Goal: Transaction & Acquisition: Purchase product/service

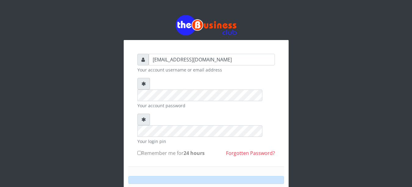
click at [166, 149] on label "Remember me for 24 hours" at bounding box center [170, 152] width 67 height 7
click at [141, 151] on input "Remember me for 24 hours" at bounding box center [139, 153] width 4 height 4
checkbox input "true"
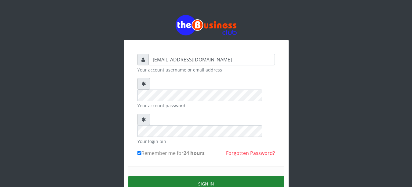
click at [207, 176] on button "Sign in" at bounding box center [206, 184] width 156 height 16
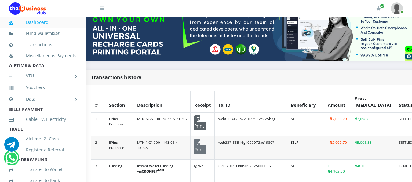
scroll to position [85, 10]
click at [199, 116] on span "Print" at bounding box center [200, 122] width 12 height 15
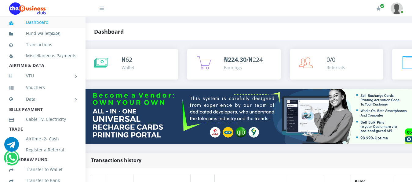
scroll to position [0, 10]
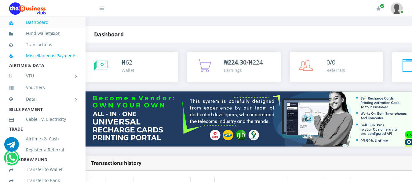
click at [33, 57] on link "Miscellaneous Payments" at bounding box center [42, 56] width 67 height 14
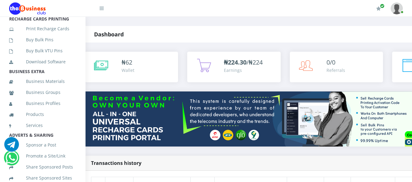
scroll to position [183, 0]
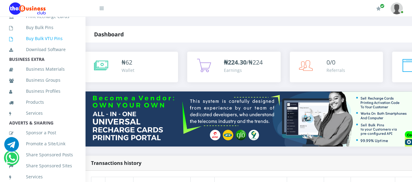
click at [53, 45] on link "Buy Bulk VTU Pins" at bounding box center [42, 38] width 67 height 14
click at [44, 45] on link "Buy Bulk VTU Pins" at bounding box center [42, 38] width 67 height 14
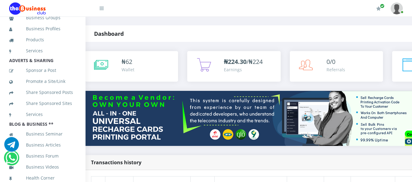
scroll to position [12, 10]
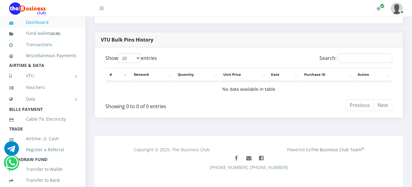
scroll to position [295, 0]
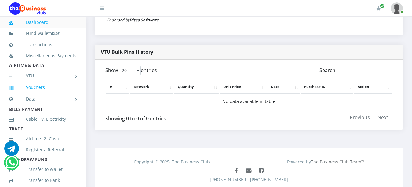
click at [63, 93] on link "Vouchers" at bounding box center [42, 87] width 67 height 14
click at [37, 92] on link "Vouchers" at bounding box center [42, 87] width 67 height 14
click at [36, 94] on link "Vouchers" at bounding box center [42, 87] width 67 height 14
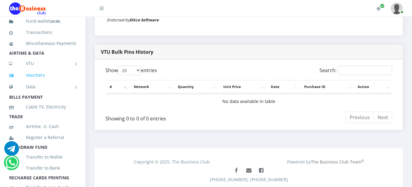
scroll to position [24, 0]
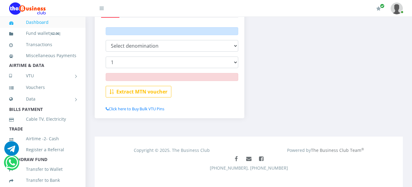
scroll to position [126, 0]
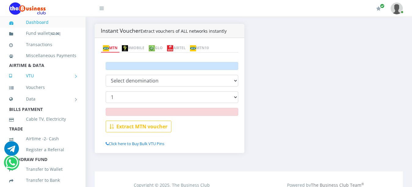
click at [70, 83] on link "VTU" at bounding box center [42, 75] width 67 height 15
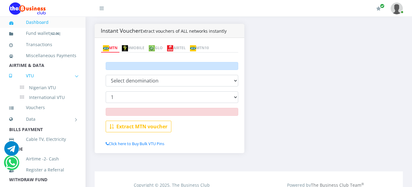
click at [29, 82] on link "VTU" at bounding box center [42, 75] width 67 height 15
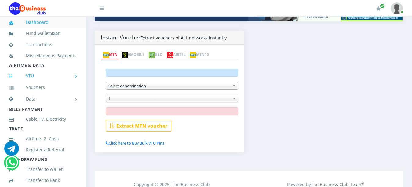
scroll to position [0, 0]
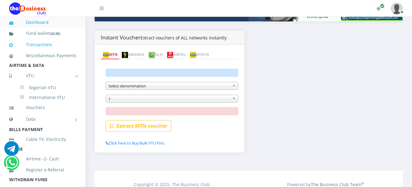
click at [62, 42] on link "Transactions" at bounding box center [42, 45] width 67 height 14
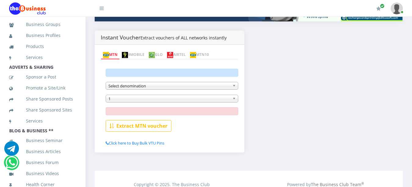
scroll to position [269, 0]
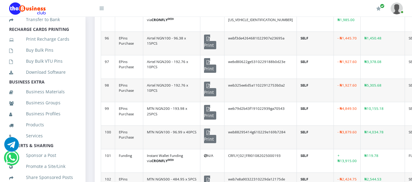
scroll to position [159, 0]
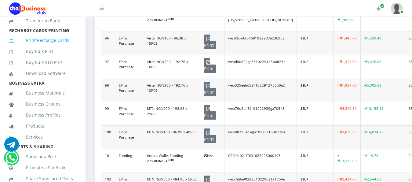
click at [40, 46] on link "Print Recharge Cards" at bounding box center [42, 40] width 67 height 14
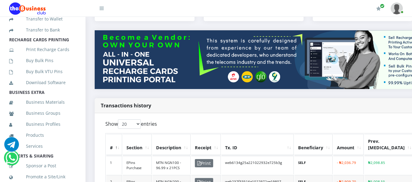
scroll to position [149, 0]
click at [44, 68] on link "Buy Bulk Pins" at bounding box center [42, 61] width 67 height 14
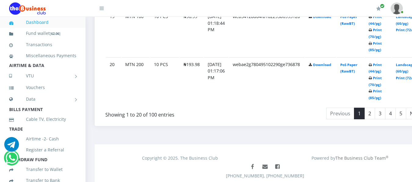
scroll to position [1252, 0]
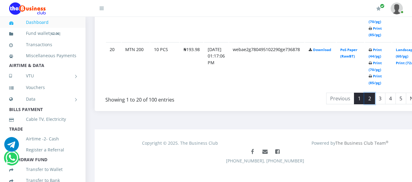
click at [375, 92] on link "2" at bounding box center [369, 98] width 11 height 12
click at [364, 95] on link "1" at bounding box center [359, 98] width 11 height 12
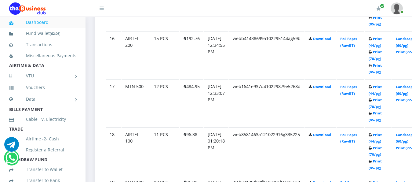
scroll to position [1016, 0]
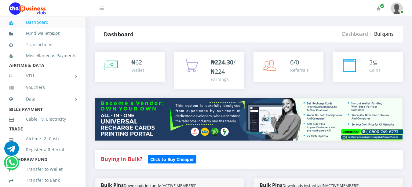
click at [118, 35] on strong "Dashboard" at bounding box center [119, 34] width 30 height 7
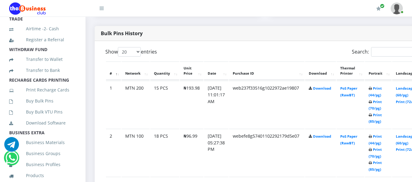
scroll to position [122, 0]
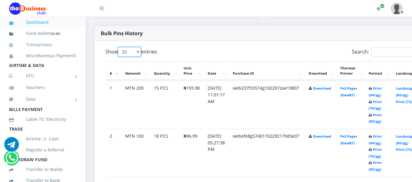
click at [139, 47] on select "20 50 100 All" at bounding box center [129, 51] width 23 height 9
click at [119, 47] on select "20 50 100 All" at bounding box center [129, 51] width 23 height 9
click at [128, 61] on th "Network" at bounding box center [135, 70] width 28 height 19
click at [139, 47] on select "20 50 100 All" at bounding box center [129, 51] width 23 height 9
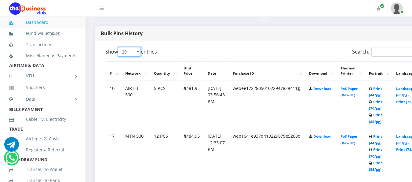
click at [119, 47] on select "20 50 100 All" at bounding box center [129, 51] width 23 height 9
click at [138, 47] on select "20 50 100 All" at bounding box center [129, 51] width 23 height 9
click at [119, 47] on select "20 50 100 All" at bounding box center [129, 51] width 23 height 9
click at [144, 101] on td "AIRTEL 500" at bounding box center [135, 104] width 28 height 47
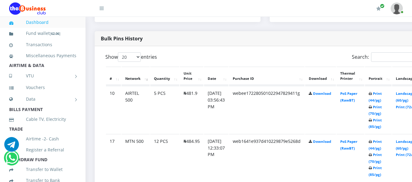
scroll to position [288, 0]
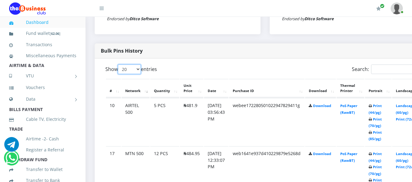
click at [138, 64] on select "20 50 100 All" at bounding box center [129, 68] width 23 height 9
click at [119, 64] on select "20 50 100 All" at bounding box center [129, 68] width 23 height 9
select select "-1"
click at [158, 92] on th "Quantity" at bounding box center [164, 88] width 29 height 19
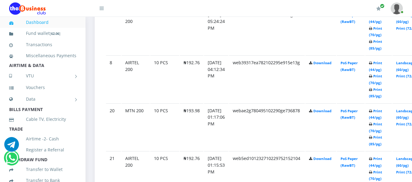
scroll to position [390, 0]
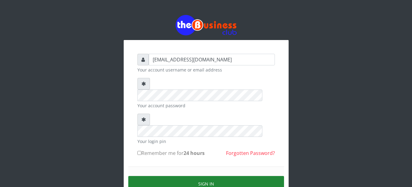
click at [185, 176] on button "Sign in" at bounding box center [206, 184] width 156 height 16
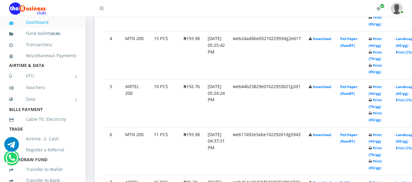
scroll to position [525, 0]
